Goal: Feedback & Contribution: Leave review/rating

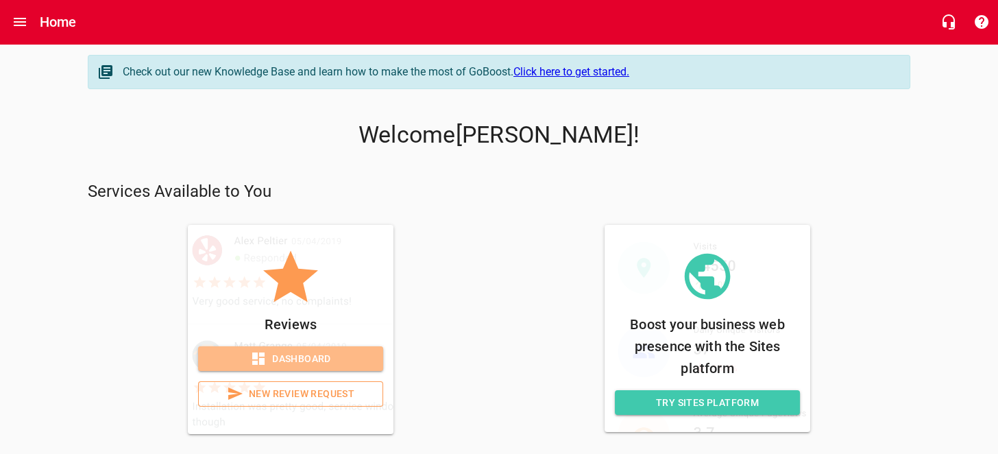
click at [299, 359] on span "Dashboard" at bounding box center [290, 358] width 163 height 17
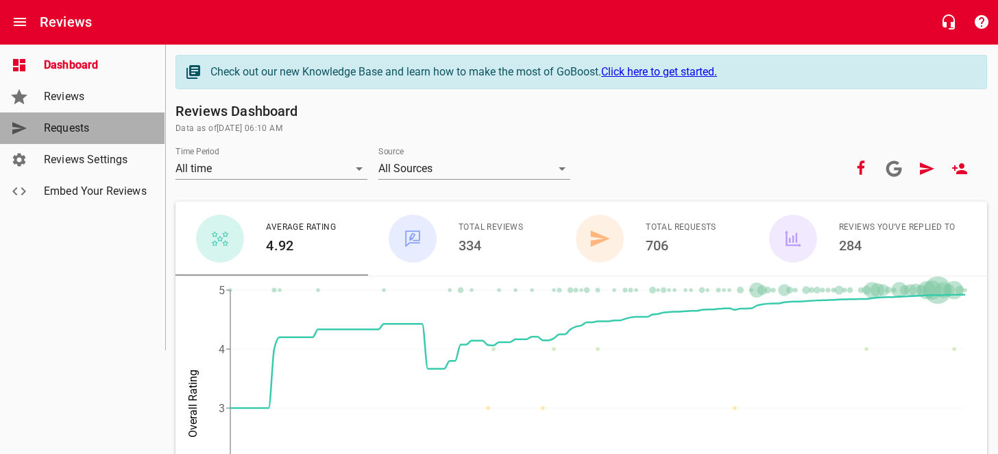
click at [101, 123] on span "Requests" at bounding box center [96, 128] width 104 height 16
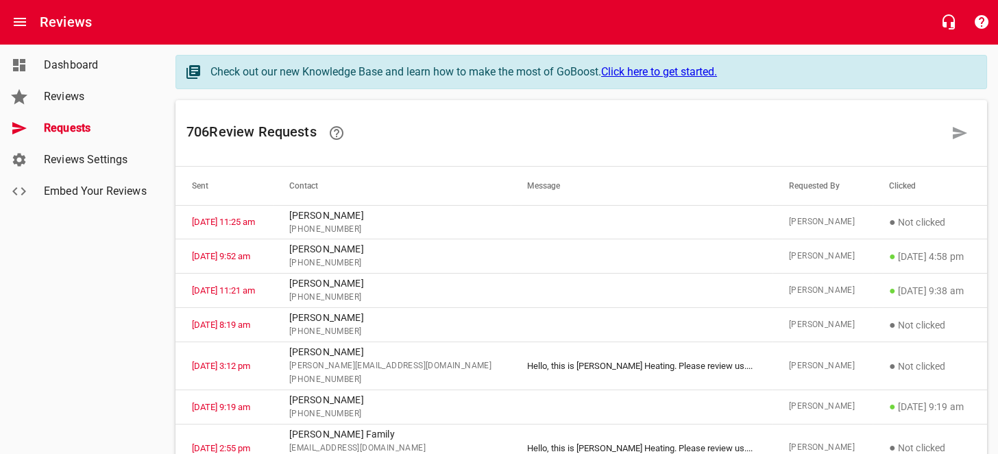
click at [92, 102] on span "Reviews" at bounding box center [96, 96] width 104 height 16
